Goal: Information Seeking & Learning: Learn about a topic

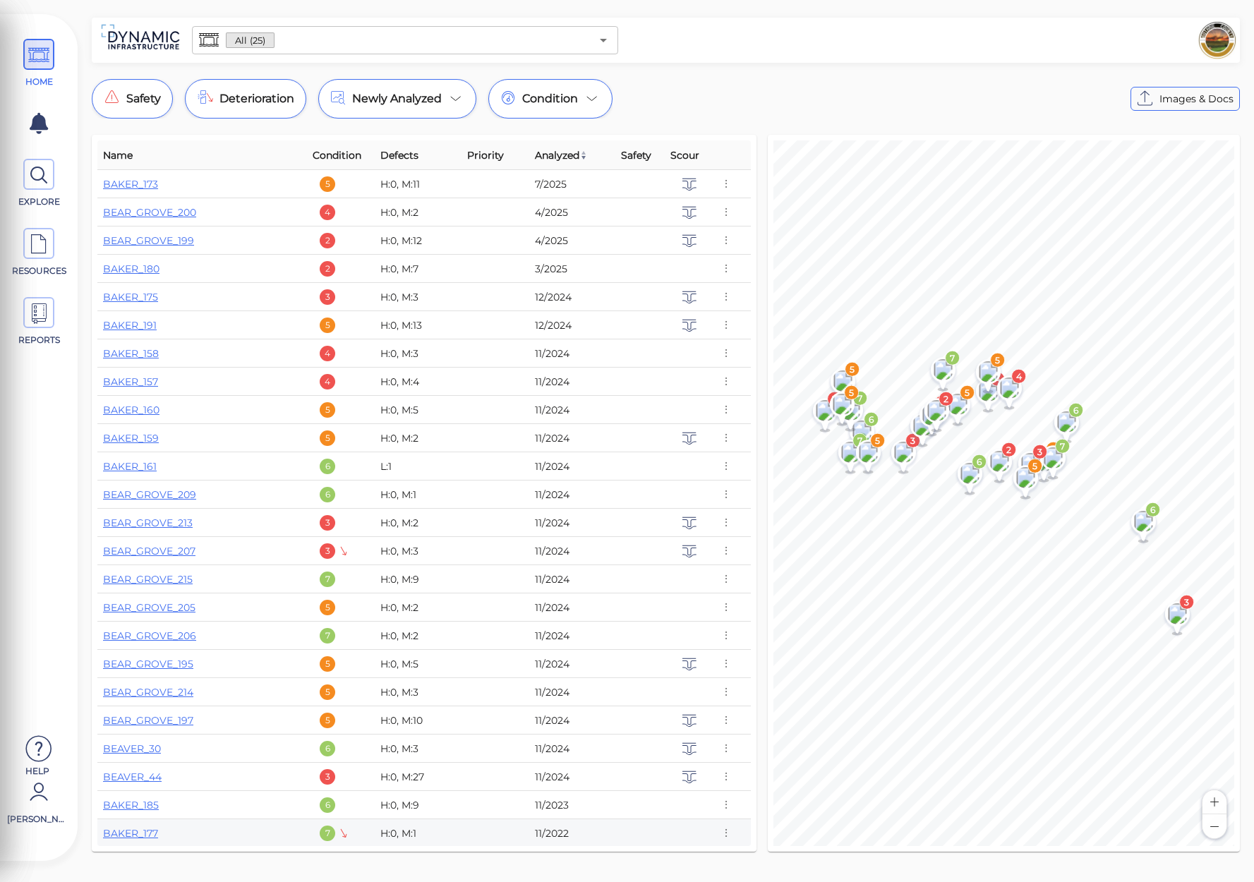
click at [330, 835] on div "7" at bounding box center [328, 834] width 16 height 16
click at [135, 836] on link "BAKER_177" at bounding box center [130, 833] width 55 height 13
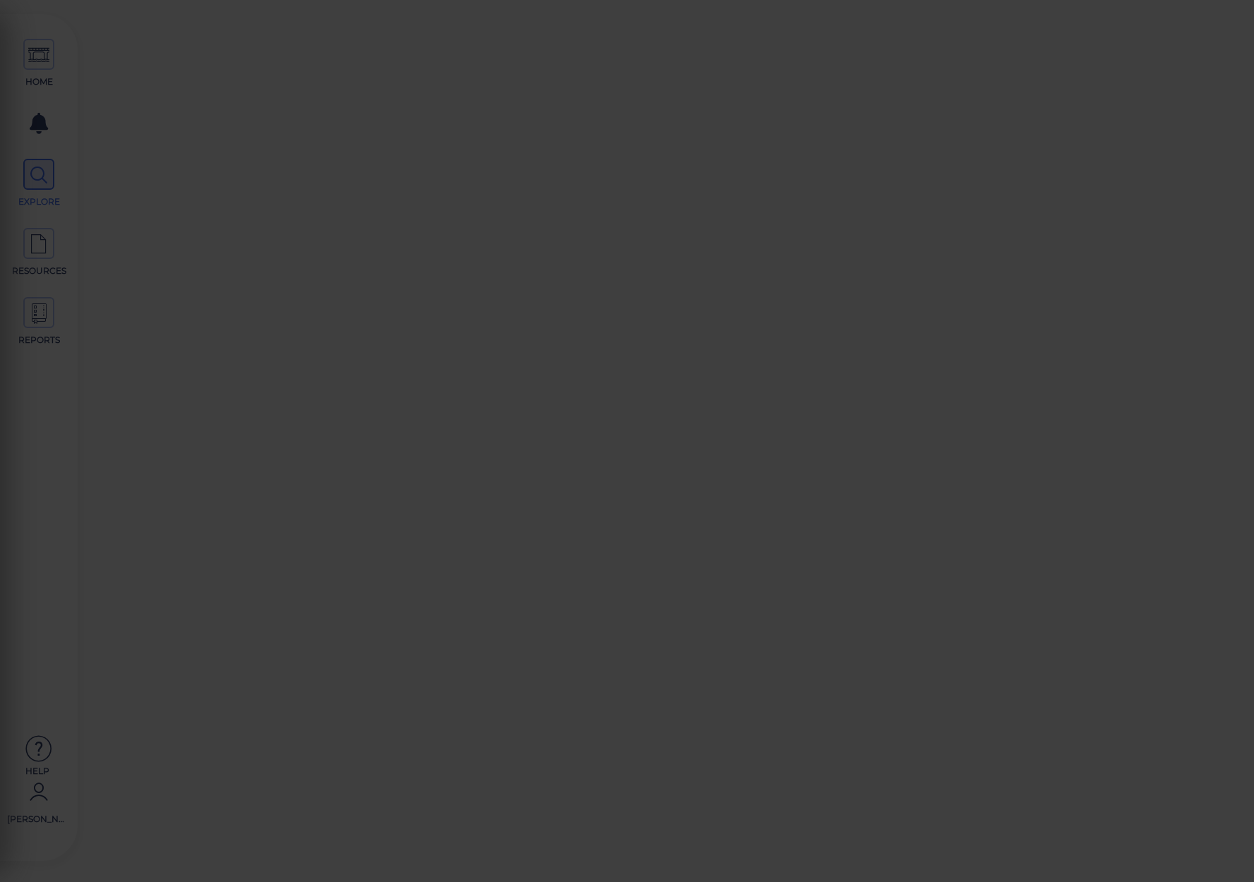
click at [135, 836] on div at bounding box center [627, 441] width 1254 height 882
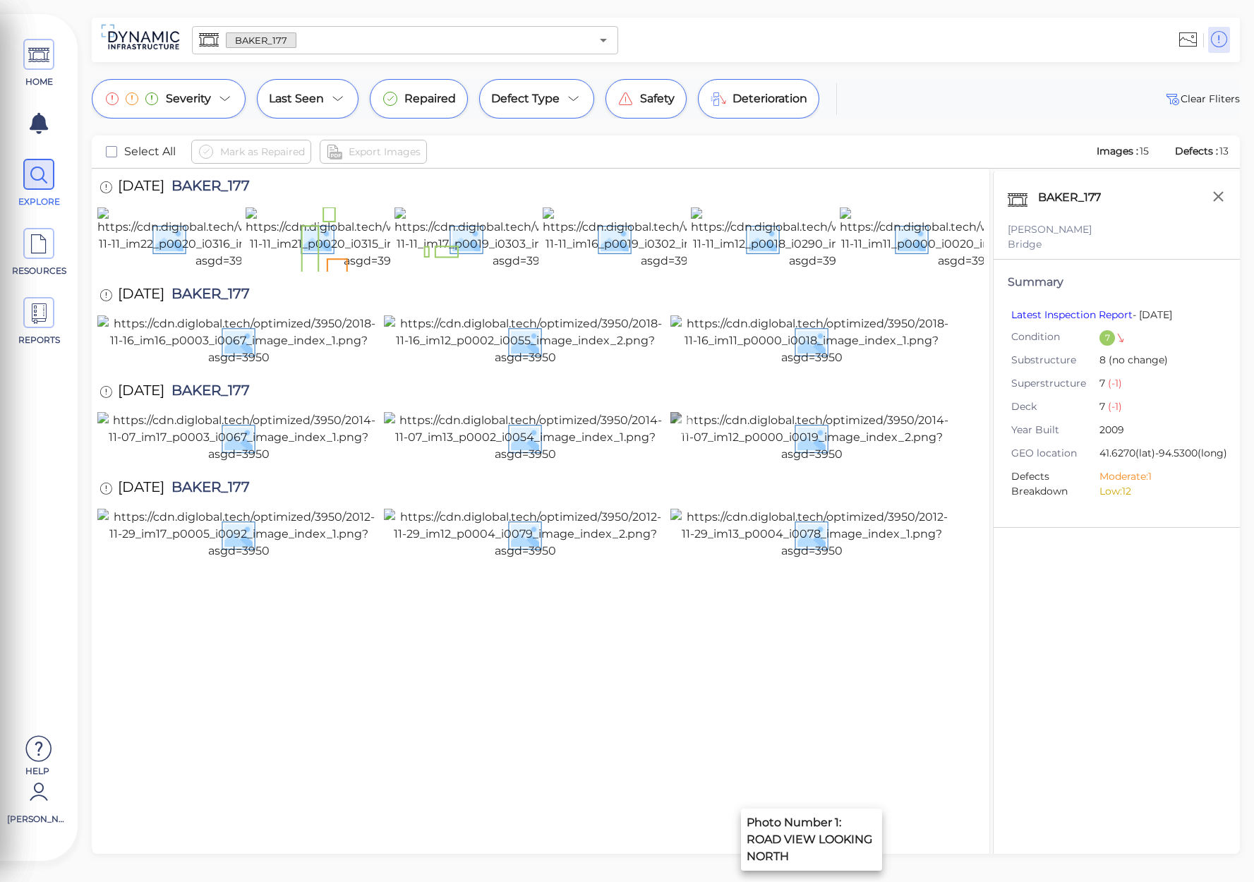
click at [797, 463] on img at bounding box center [811, 437] width 282 height 51
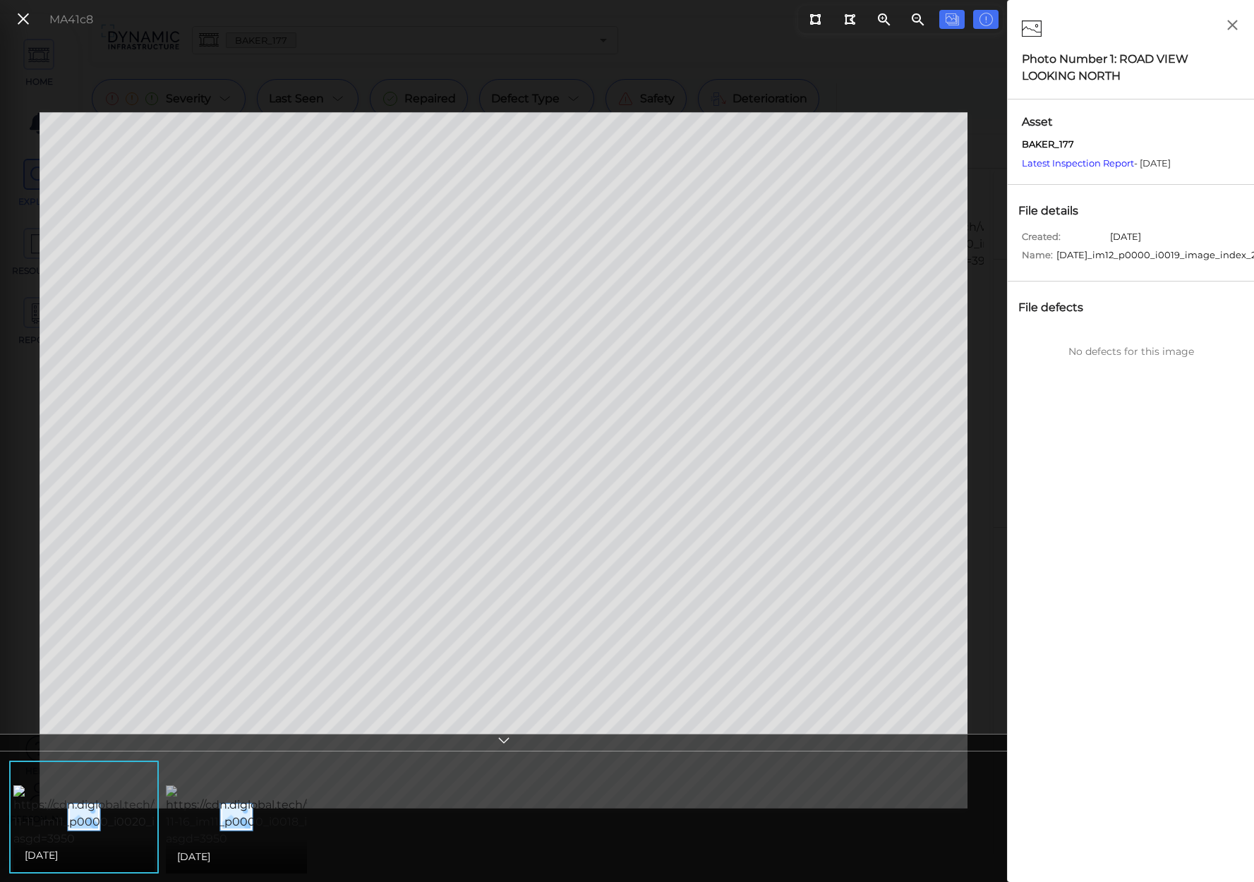
click at [216, 816] on img at bounding box center [294, 816] width 256 height 62
click at [204, 811] on img at bounding box center [294, 816] width 257 height 79
click at [204, 811] on img at bounding box center [294, 816] width 256 height 62
click at [17, 22] on icon at bounding box center [24, 19] width 16 height 19
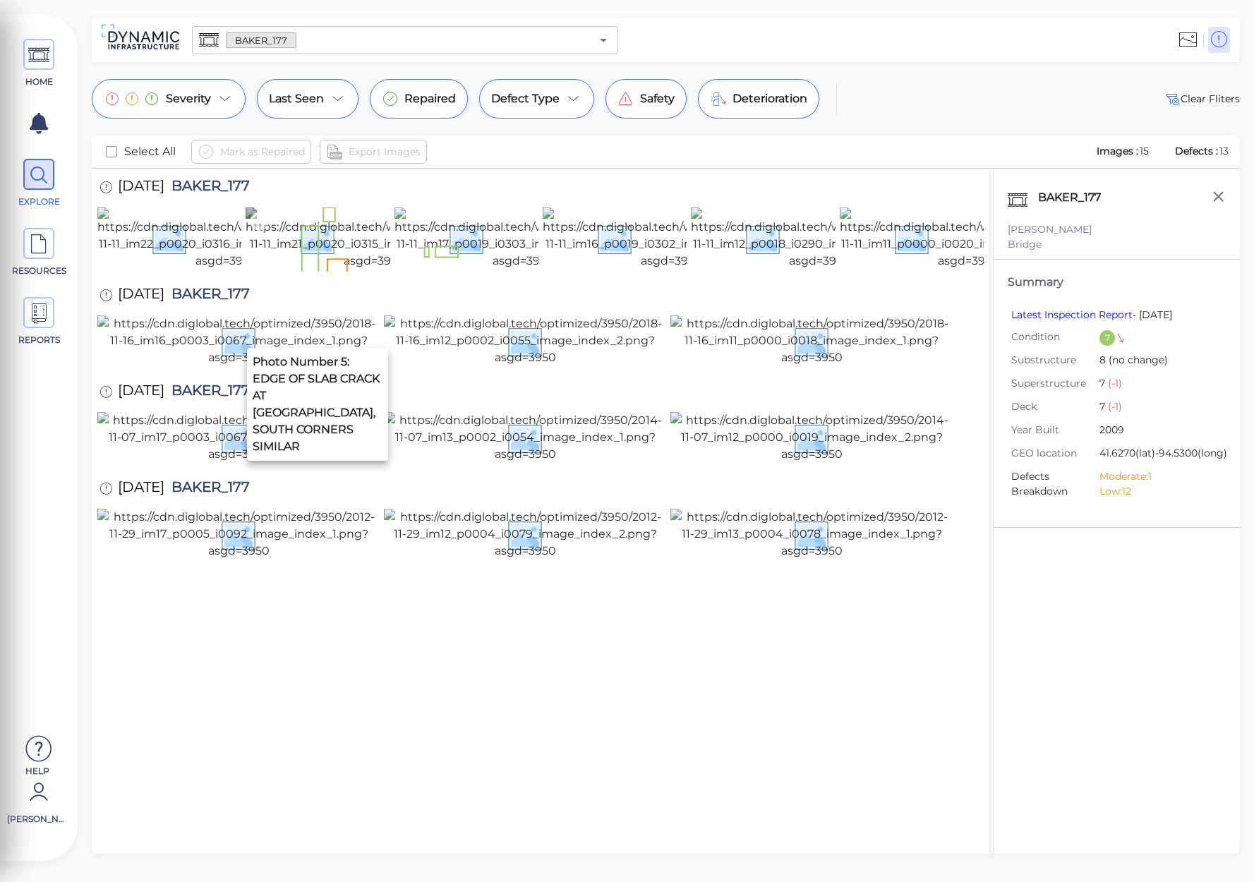
click at [314, 270] on img at bounding box center [375, 238] width 258 height 62
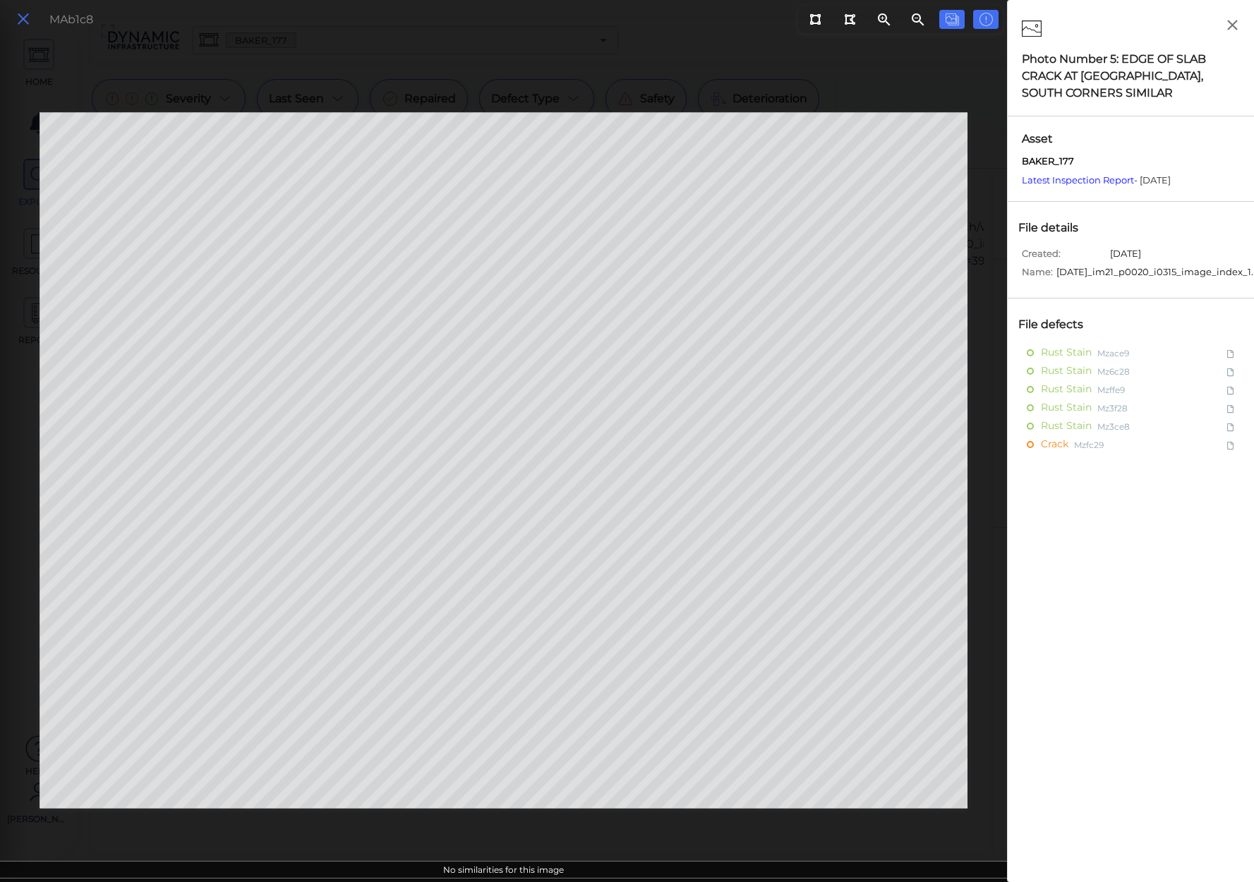
click at [26, 16] on icon at bounding box center [24, 19] width 16 height 19
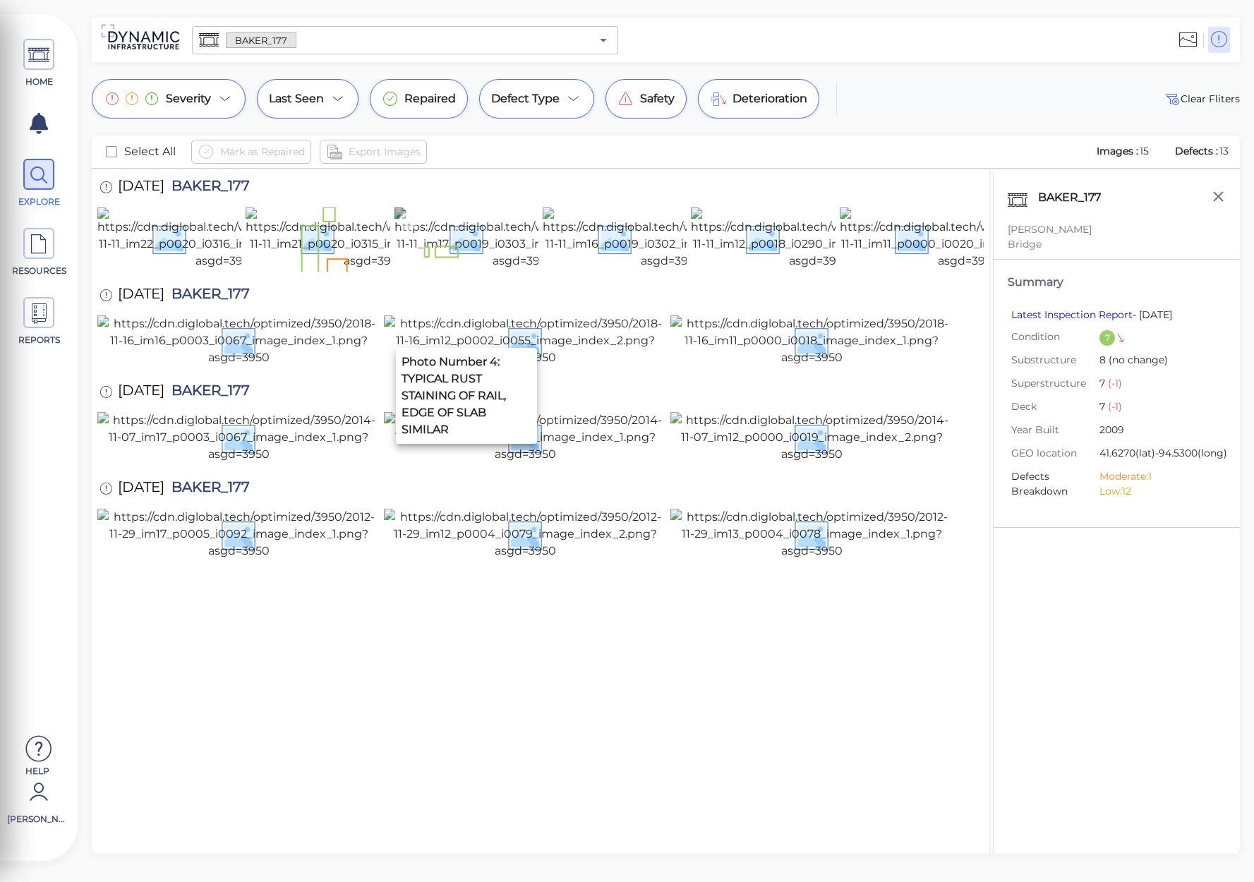
click at [488, 270] on img at bounding box center [523, 238] width 258 height 62
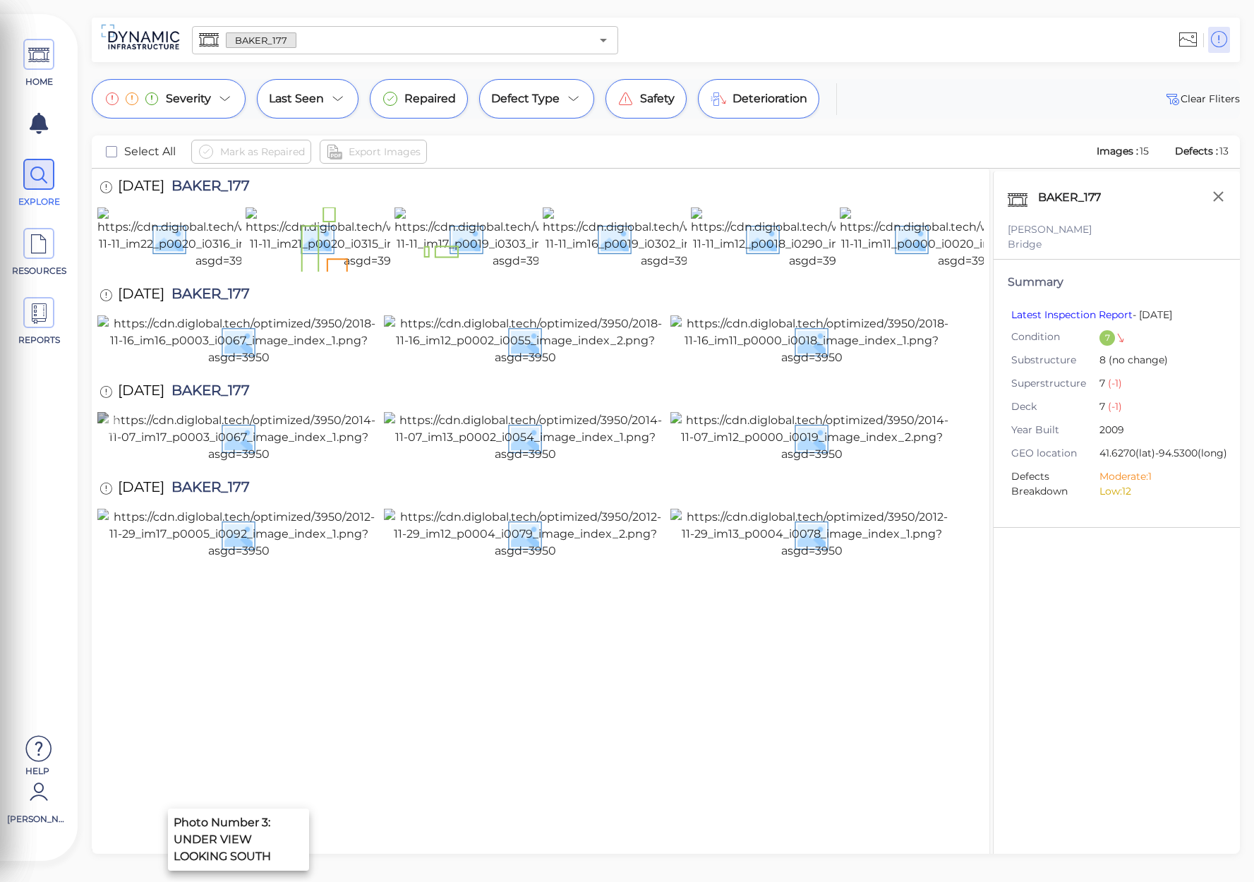
click at [215, 463] on img at bounding box center [238, 437] width 282 height 51
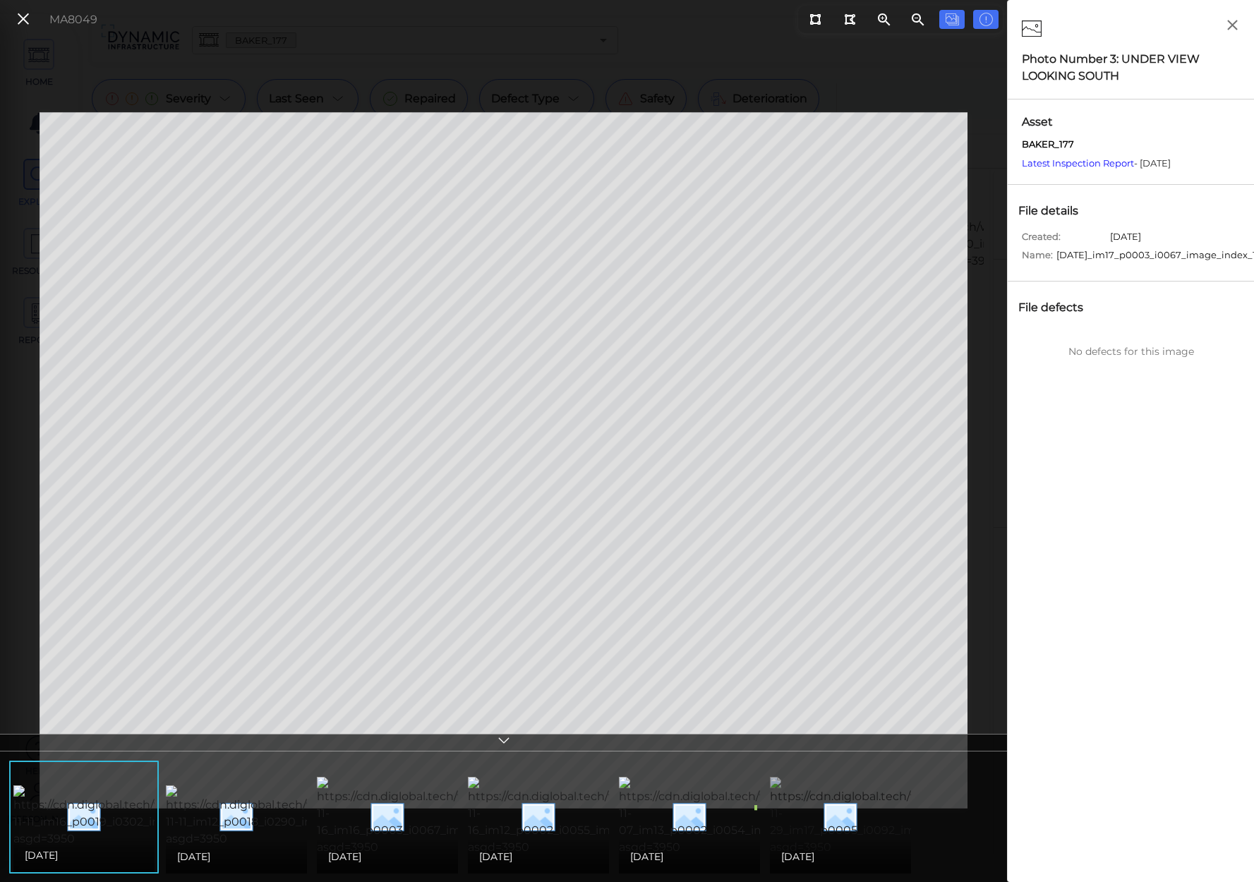
click at [852, 816] on img at bounding box center [897, 816] width 255 height 79
click at [25, 16] on icon at bounding box center [24, 19] width 16 height 19
